Goal: Find specific page/section

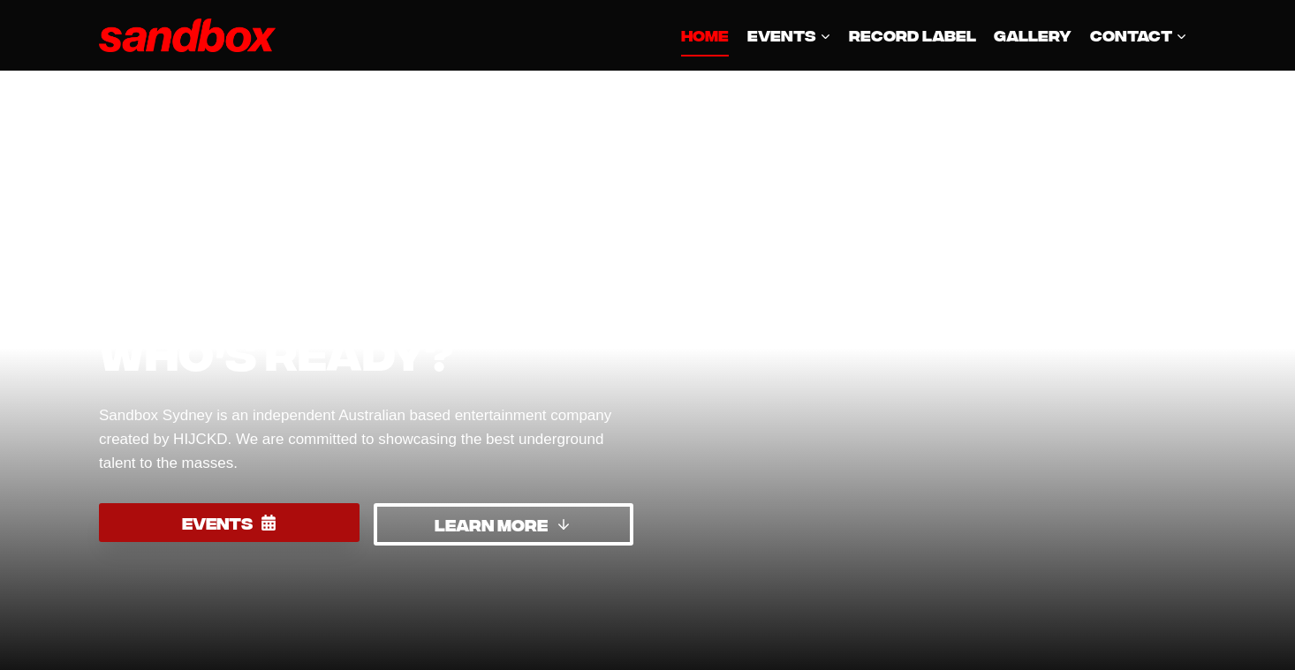
click at [248, 524] on span "EVENTS" at bounding box center [217, 523] width 71 height 26
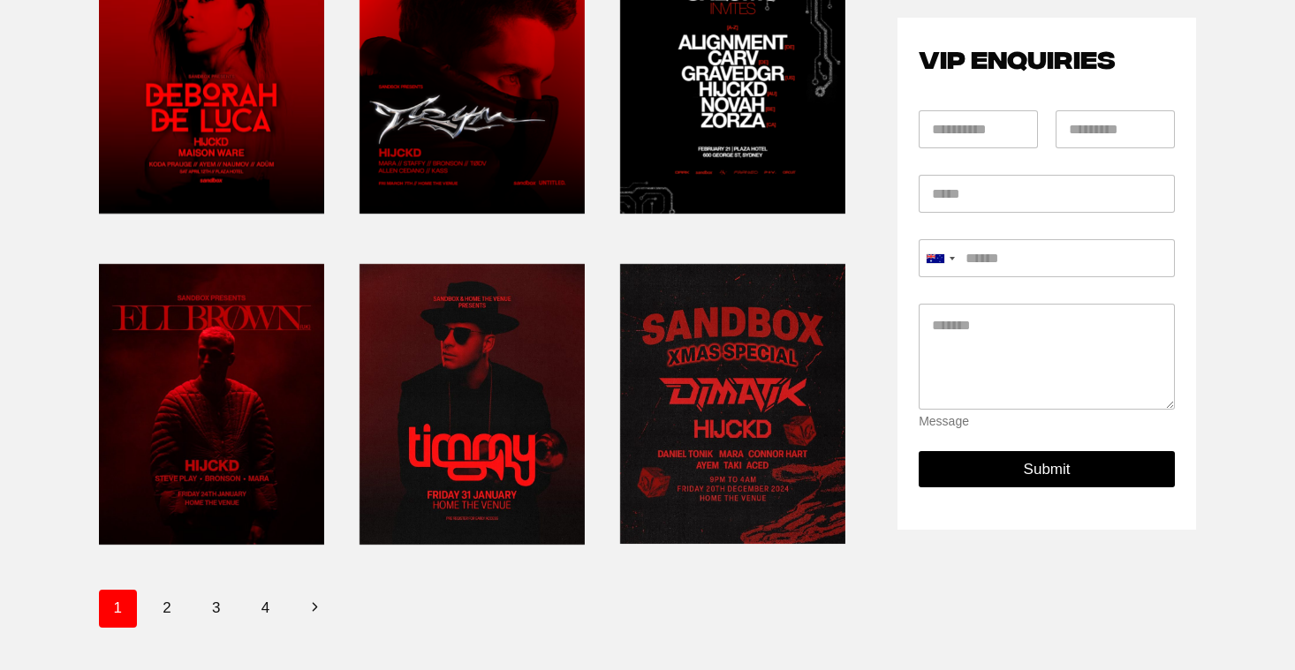
scroll to position [656, 0]
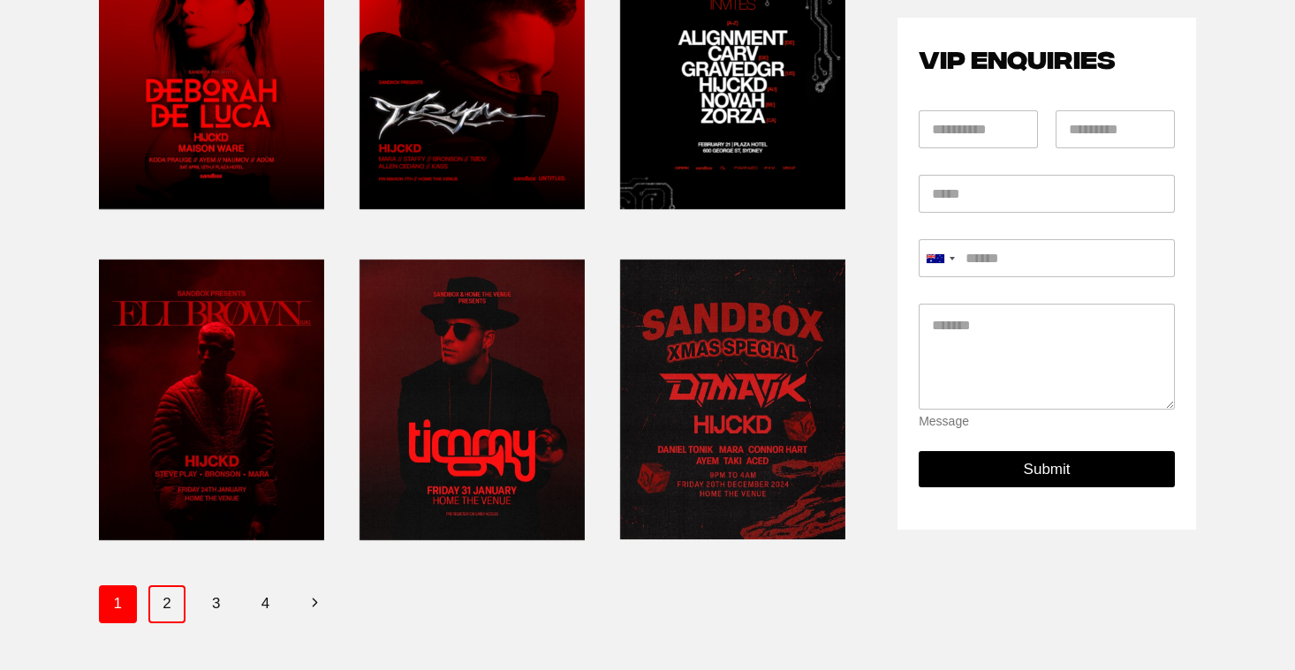
click at [169, 596] on link "2" at bounding box center [167, 604] width 38 height 37
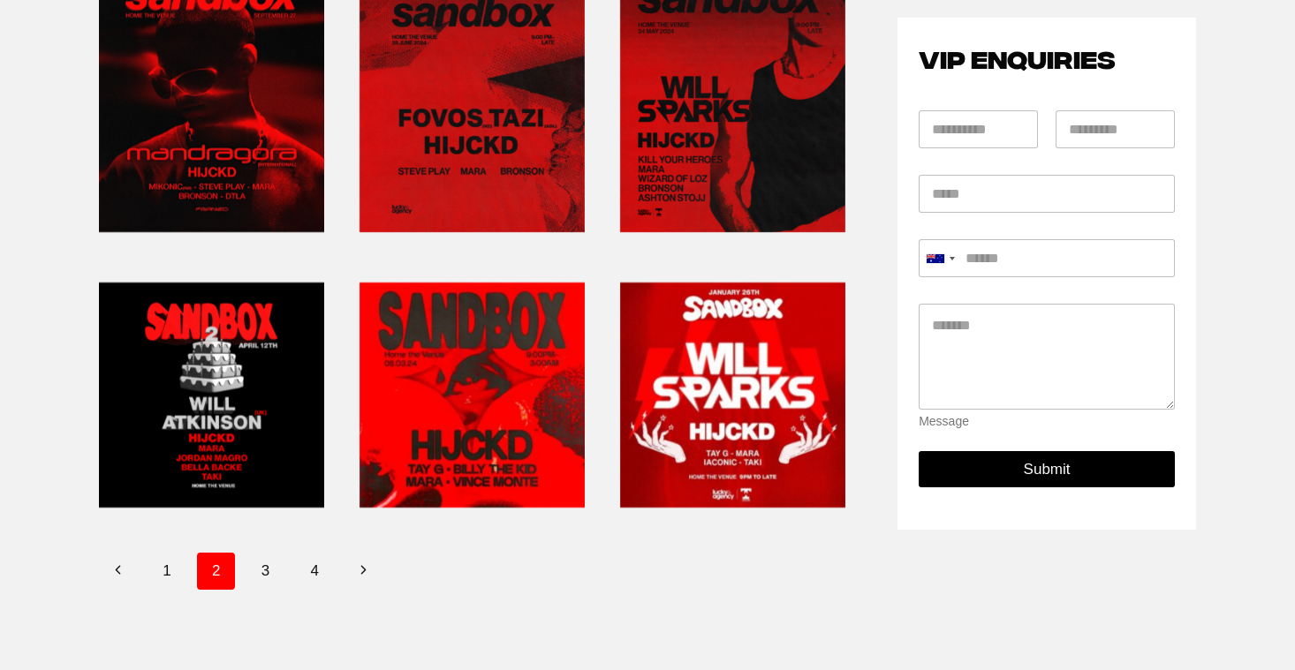
scroll to position [632, 0]
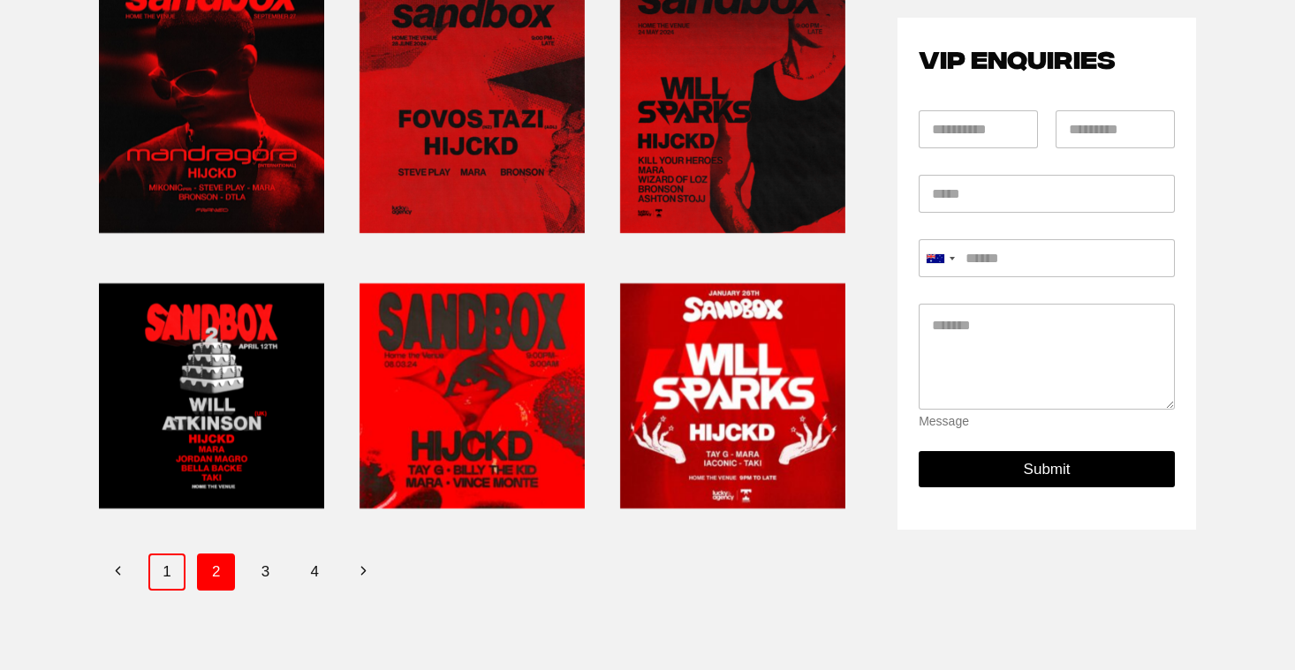
click at [163, 570] on link "1" at bounding box center [167, 572] width 38 height 37
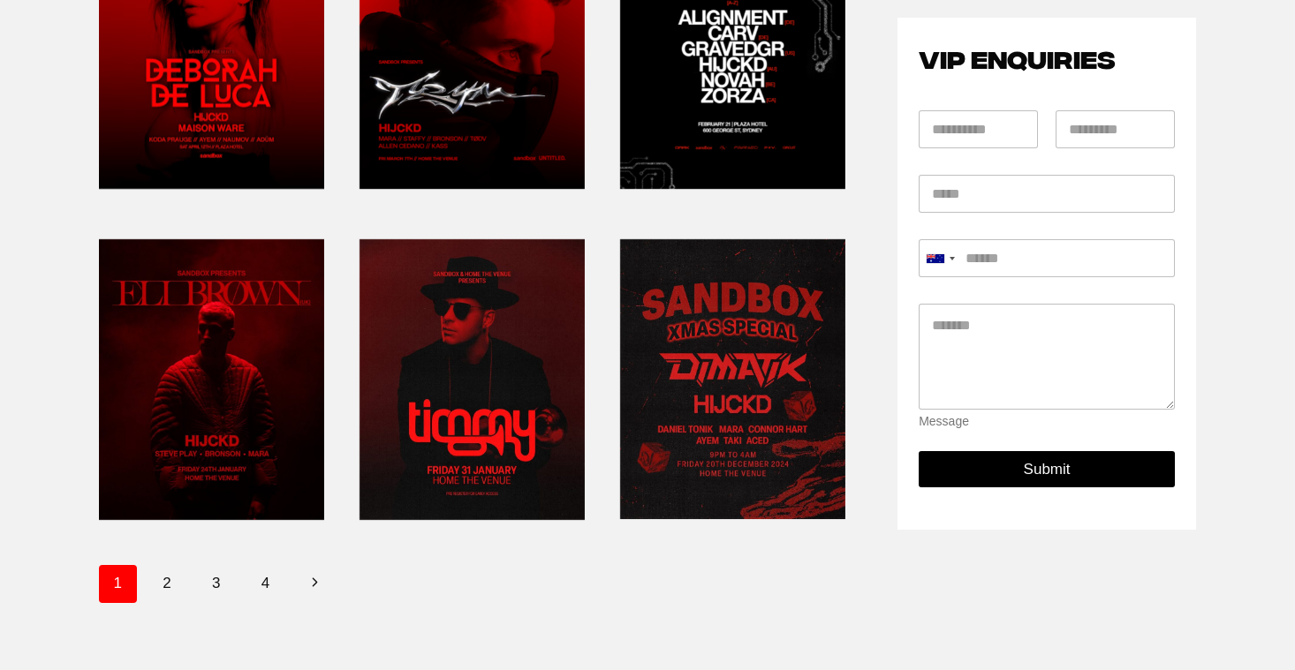
scroll to position [685, 0]
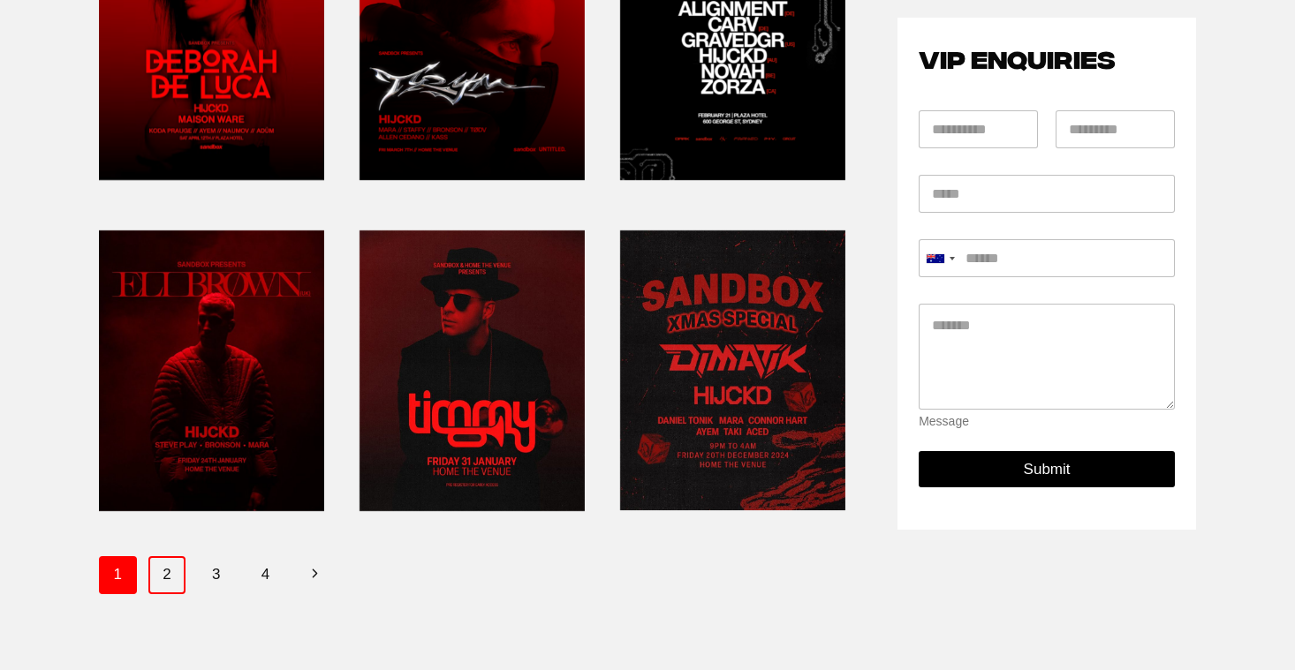
click at [173, 568] on link "2" at bounding box center [167, 574] width 38 height 37
